Goal: Register for event/course

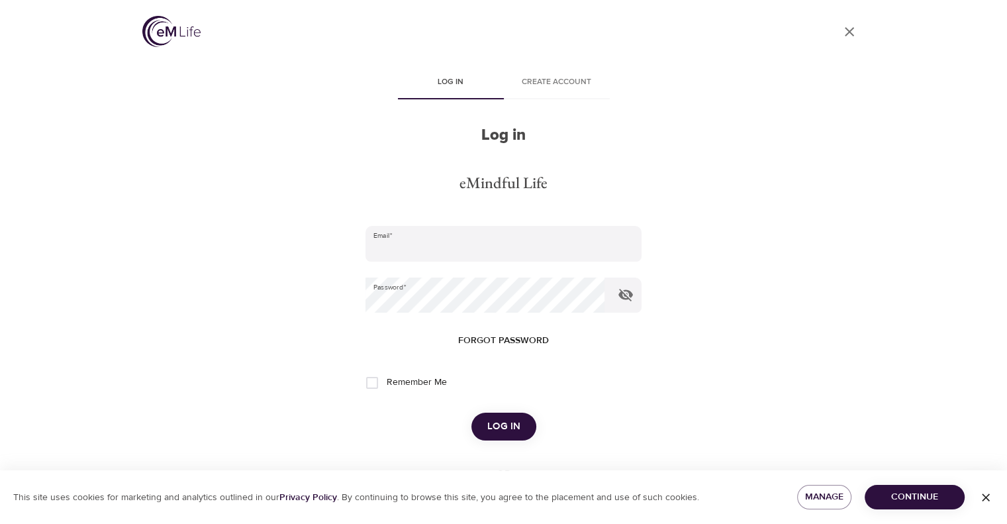
type input "[EMAIL_ADDRESS][DOMAIN_NAME]"
click at [516, 426] on span "Log in" at bounding box center [503, 426] width 33 height 17
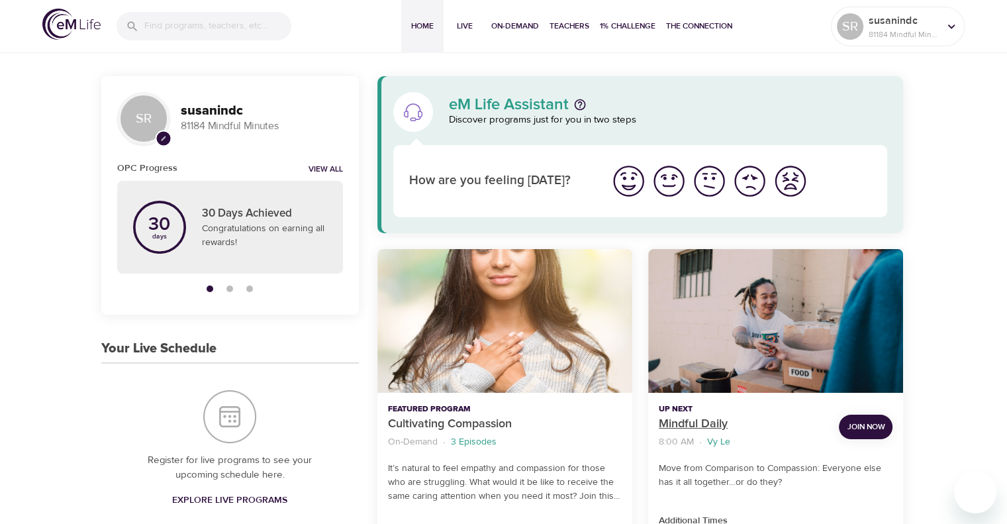
click at [683, 419] on p "Mindful Daily" at bounding box center [744, 424] width 170 height 18
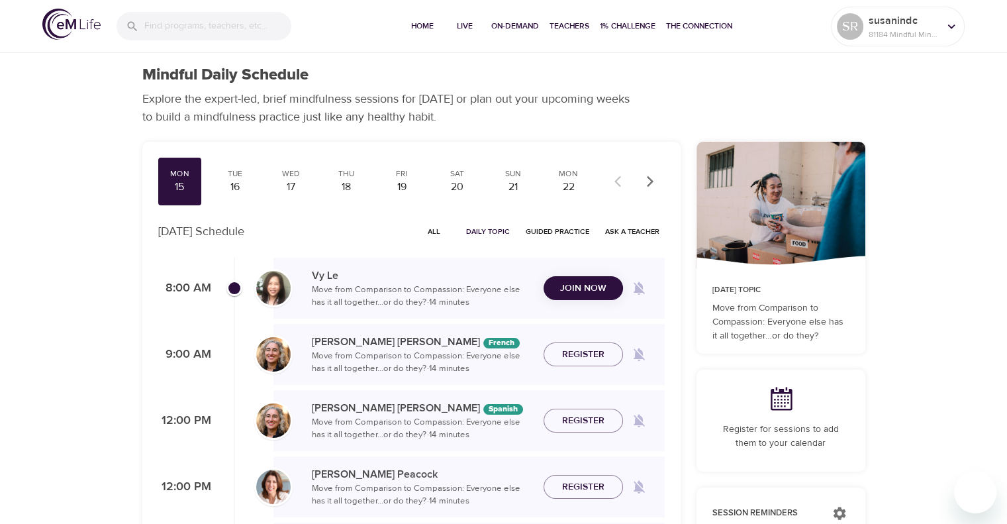
checkbox input "true"
click at [597, 279] on span "Join Now" at bounding box center [583, 279] width 46 height 17
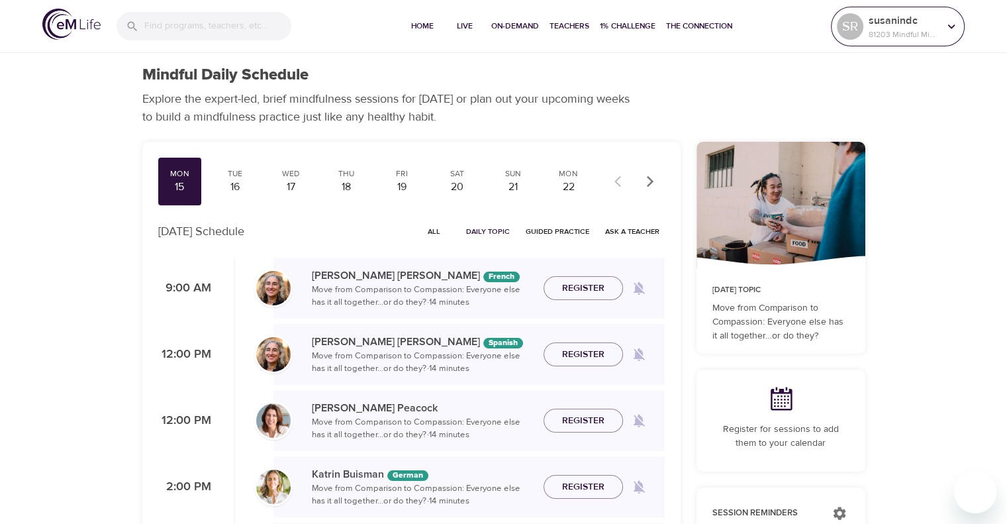
click at [959, 20] on div at bounding box center [952, 27] width 20 height 20
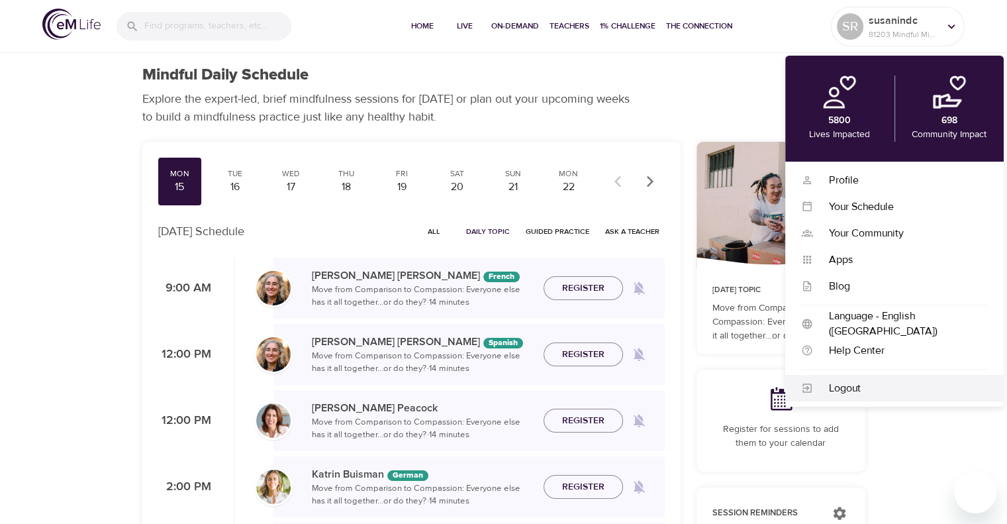
click at [841, 400] on div "Logout" at bounding box center [894, 388] width 219 height 26
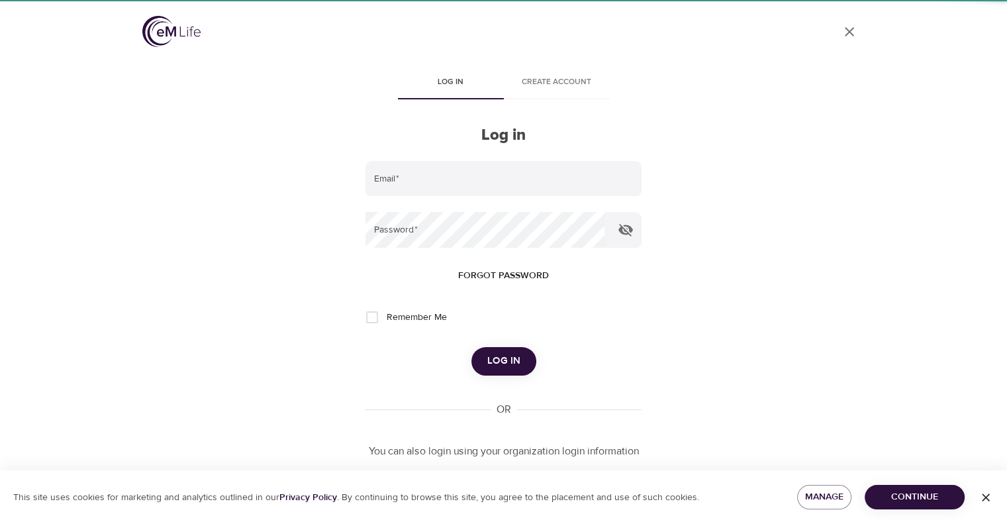
type input "[EMAIL_ADDRESS][DOMAIN_NAME]"
